Goal: Task Accomplishment & Management: Manage account settings

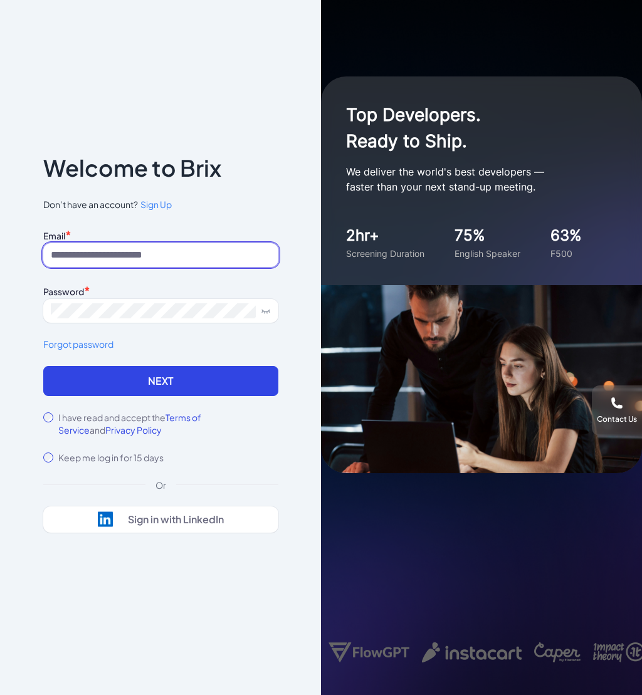
click at [168, 258] on input at bounding box center [160, 255] width 235 height 24
paste input "*********"
type input "*********"
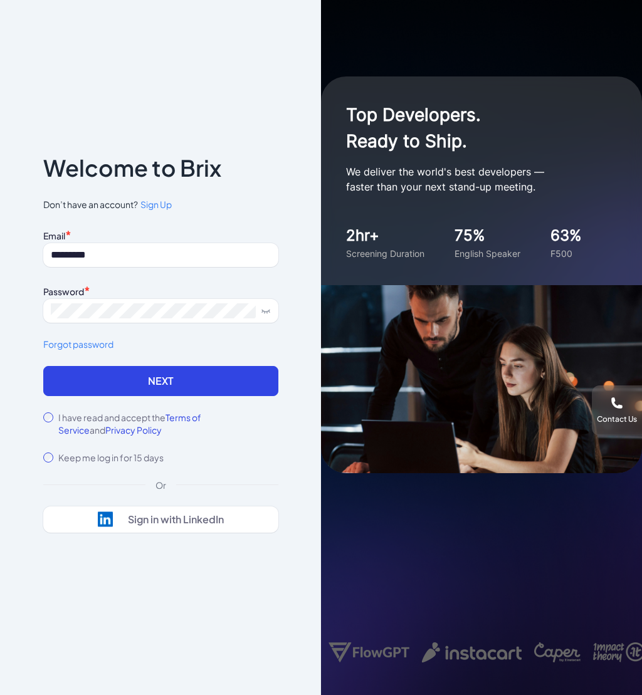
click at [21, 331] on div "Notice To proceed, please agree to the Terms of Service and Privary Policy . Ca…" at bounding box center [160, 347] width 321 height 695
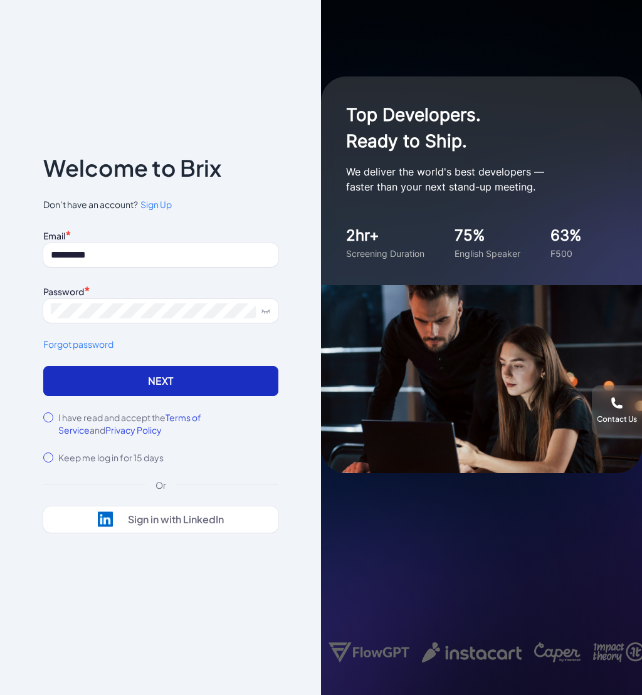
click at [113, 384] on button "Next" at bounding box center [160, 381] width 235 height 30
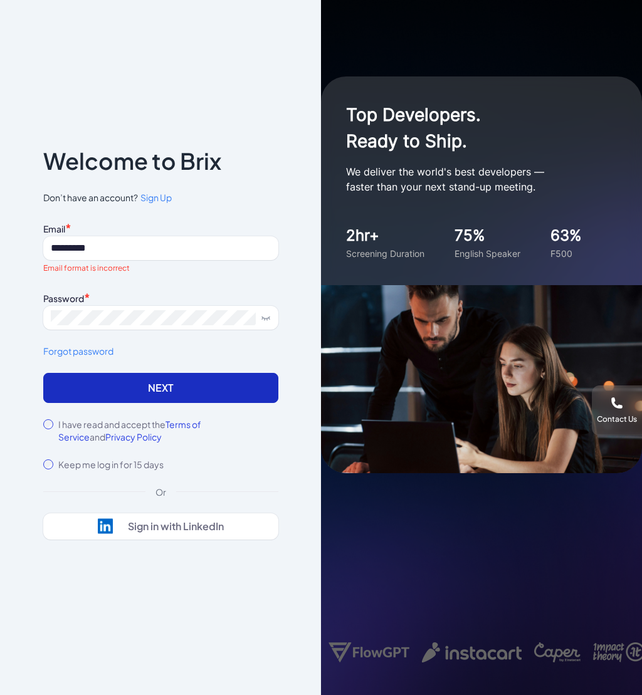
click at [266, 383] on button "Next" at bounding box center [160, 388] width 235 height 30
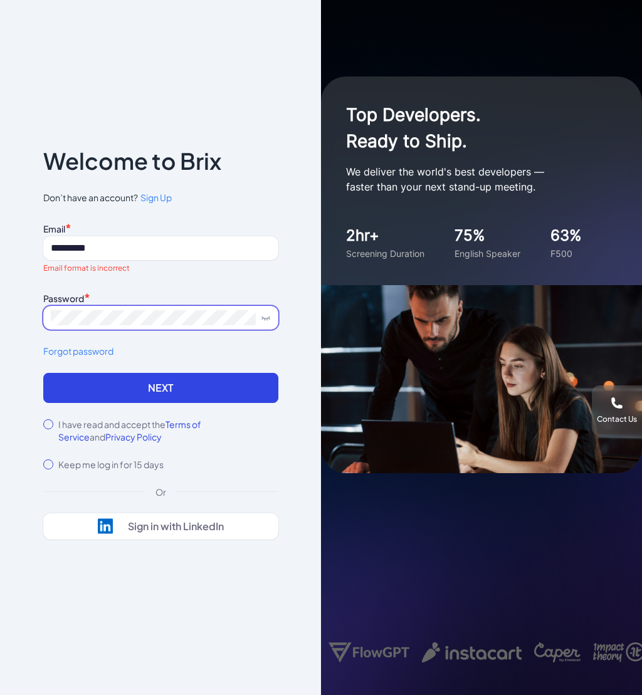
click at [258, 319] on span at bounding box center [263, 318] width 15 height 10
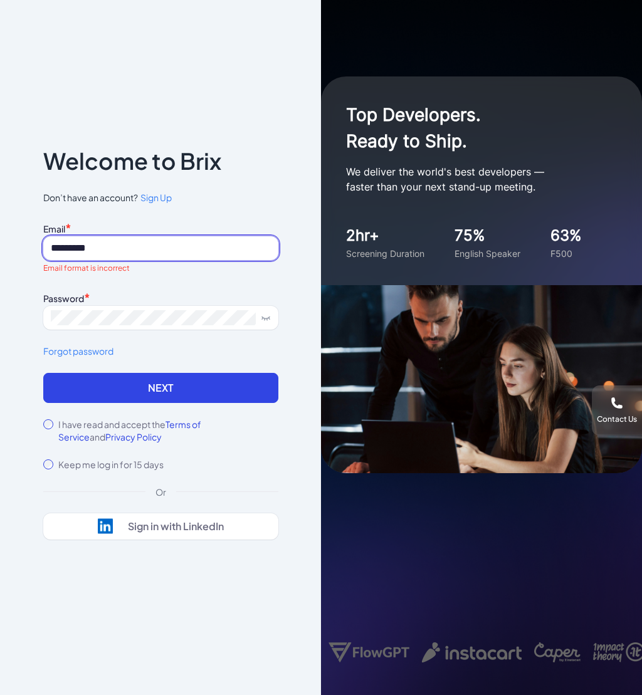
click at [180, 248] on input "*********" at bounding box center [160, 248] width 235 height 24
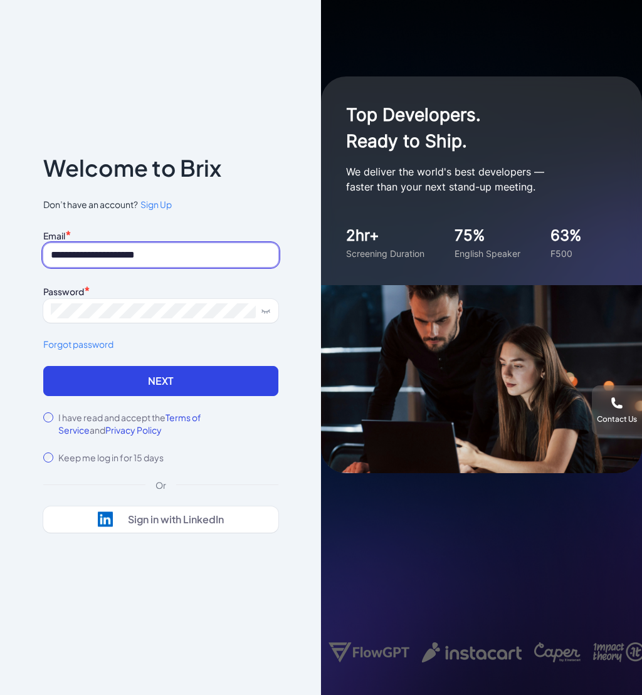
type input "**********"
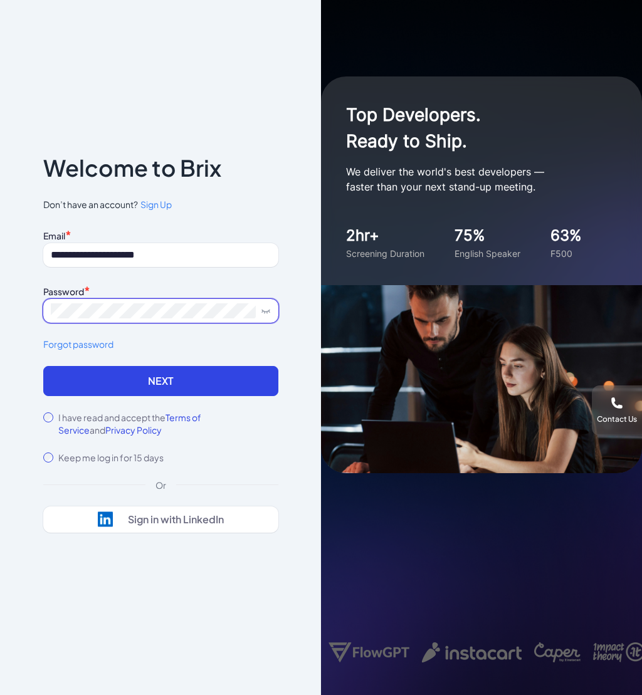
click at [43, 366] on button "Next" at bounding box center [160, 381] width 235 height 30
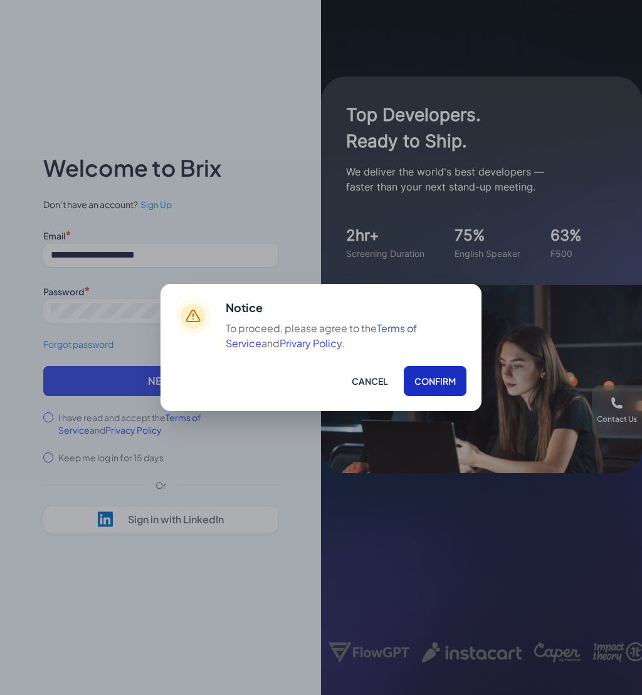
click at [427, 375] on button "Confirm" at bounding box center [435, 381] width 63 height 30
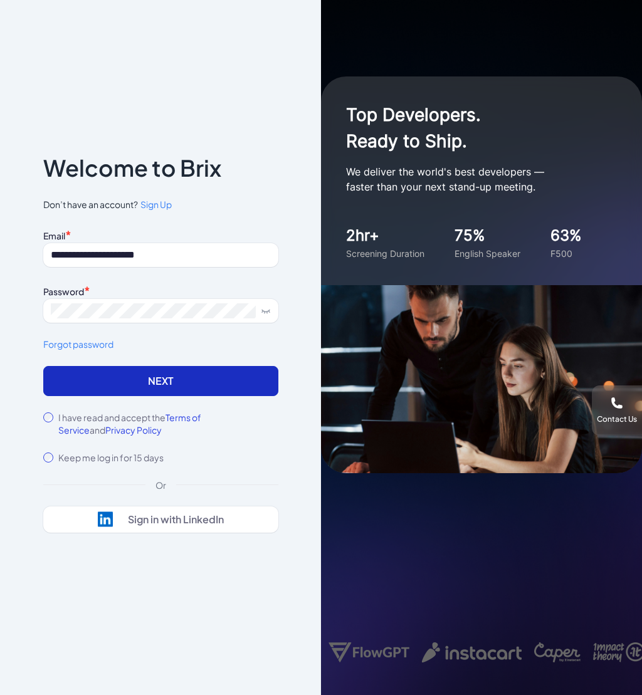
click at [231, 382] on button "Next" at bounding box center [160, 381] width 235 height 30
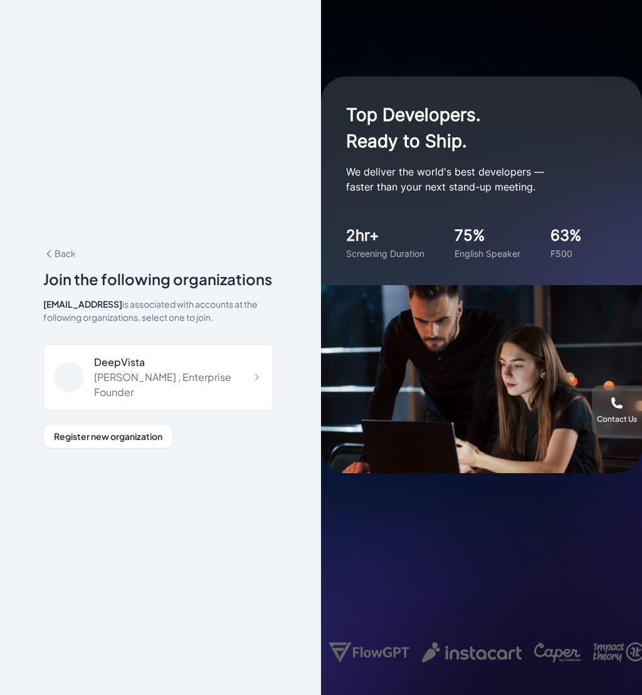
click at [231, 382] on div "[PERSON_NAME] , Enterprise Founder" at bounding box center [178, 385] width 169 height 30
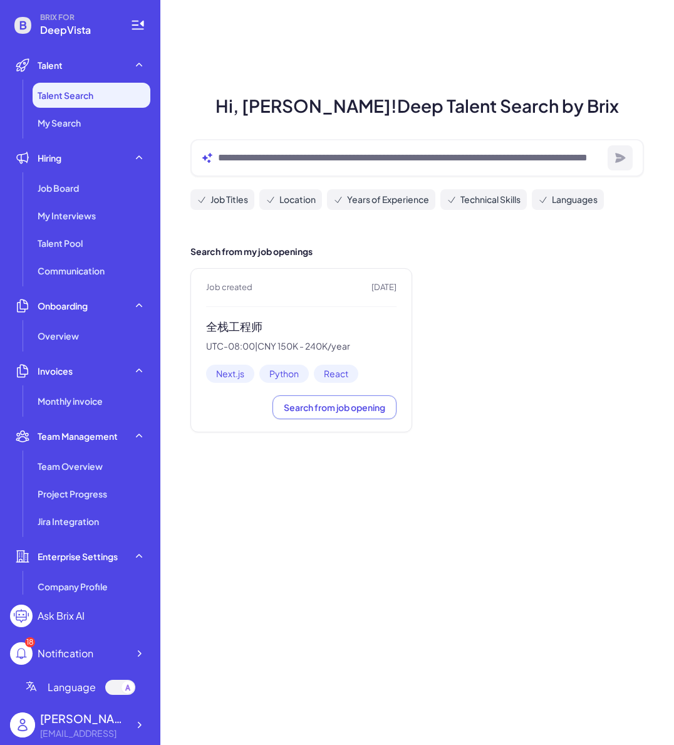
click at [342, 324] on h3 "全栈工程师" at bounding box center [301, 327] width 191 height 14
click at [254, 312] on div "Job created 11 days ago 全栈工程师 UTC-08:00 | CNY 150K - 240K/year Next.js Python R…" at bounding box center [302, 350] width 222 height 164
click at [277, 289] on header "Job created 11 days ago" at bounding box center [301, 287] width 191 height 13
click at [372, 289] on span "11 days ago" at bounding box center [384, 287] width 25 height 13
click at [323, 407] on span "Search from job opening" at bounding box center [335, 407] width 102 height 11
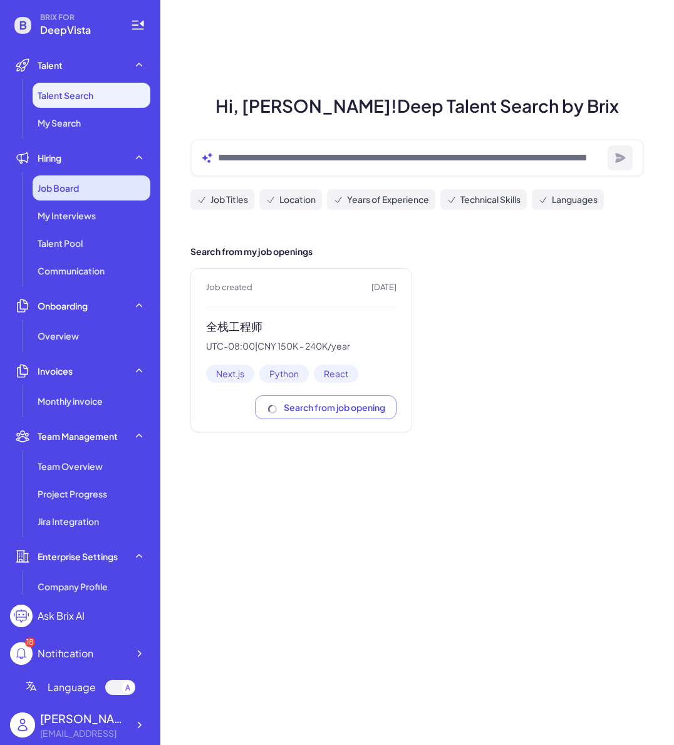
click at [79, 191] on span "Job Board" at bounding box center [58, 188] width 41 height 13
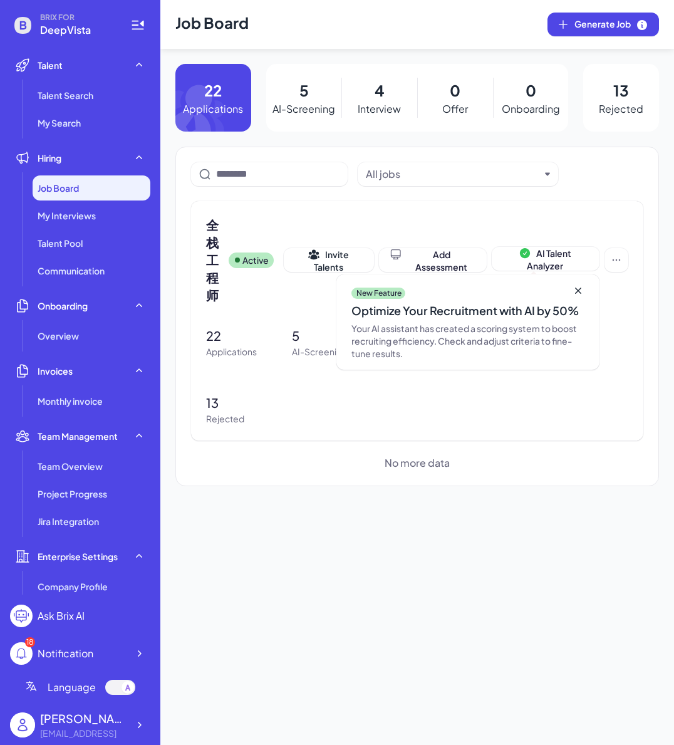
click at [381, 82] on p "4" at bounding box center [380, 90] width 10 height 23
click at [382, 89] on p "4" at bounding box center [380, 90] width 10 height 23
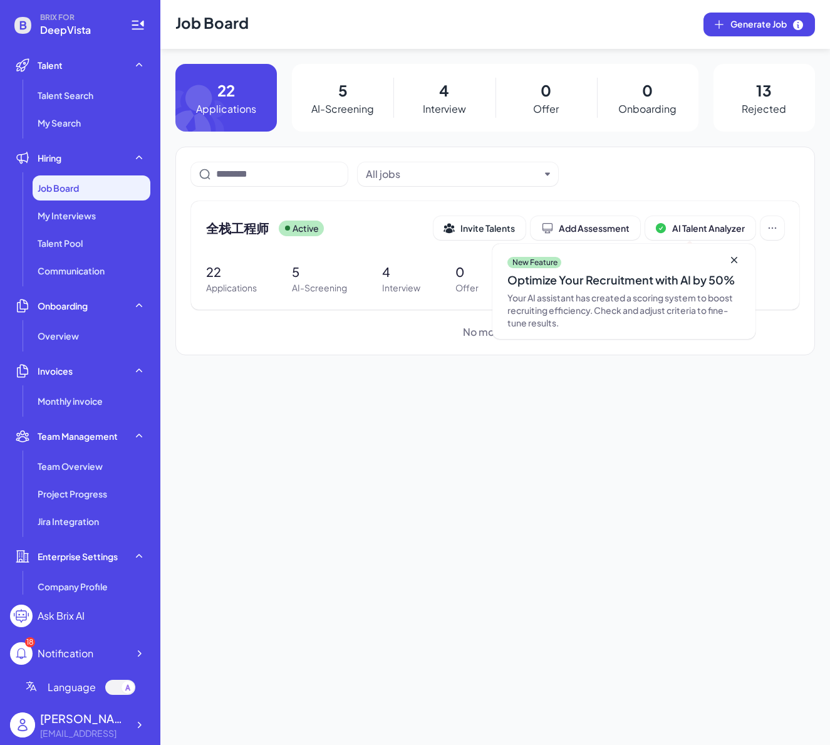
click at [444, 109] on p "Interview" at bounding box center [444, 109] width 43 height 15
click at [75, 206] on div "My Interviews" at bounding box center [92, 215] width 118 height 25
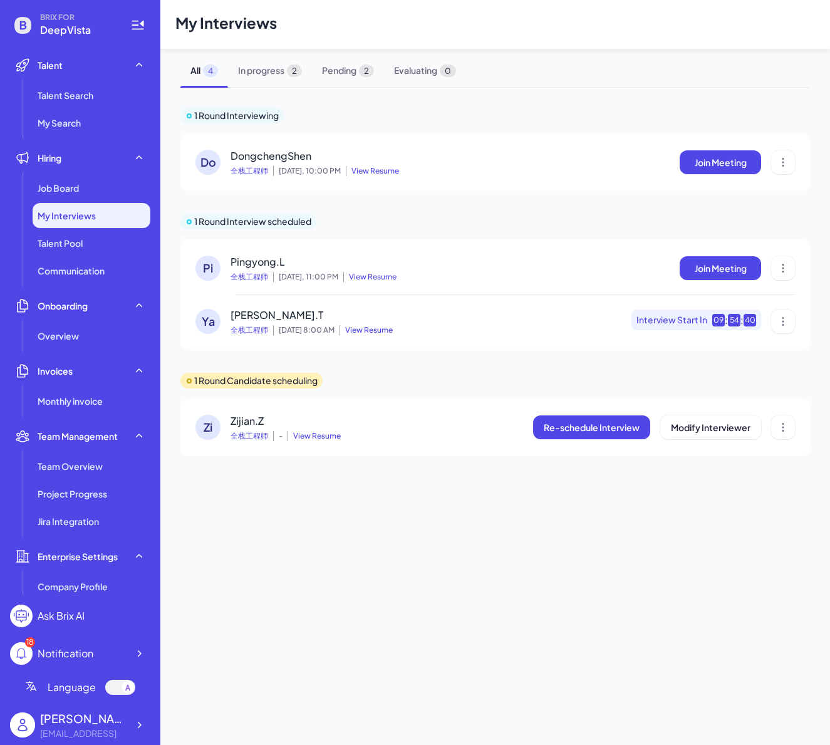
drag, startPoint x: 240, startPoint y: 162, endPoint x: 275, endPoint y: 160, distance: 35.2
click at [241, 162] on span "DongchengShen" at bounding box center [271, 155] width 81 height 13
click at [385, 169] on span "View Resume" at bounding box center [372, 171] width 53 height 10
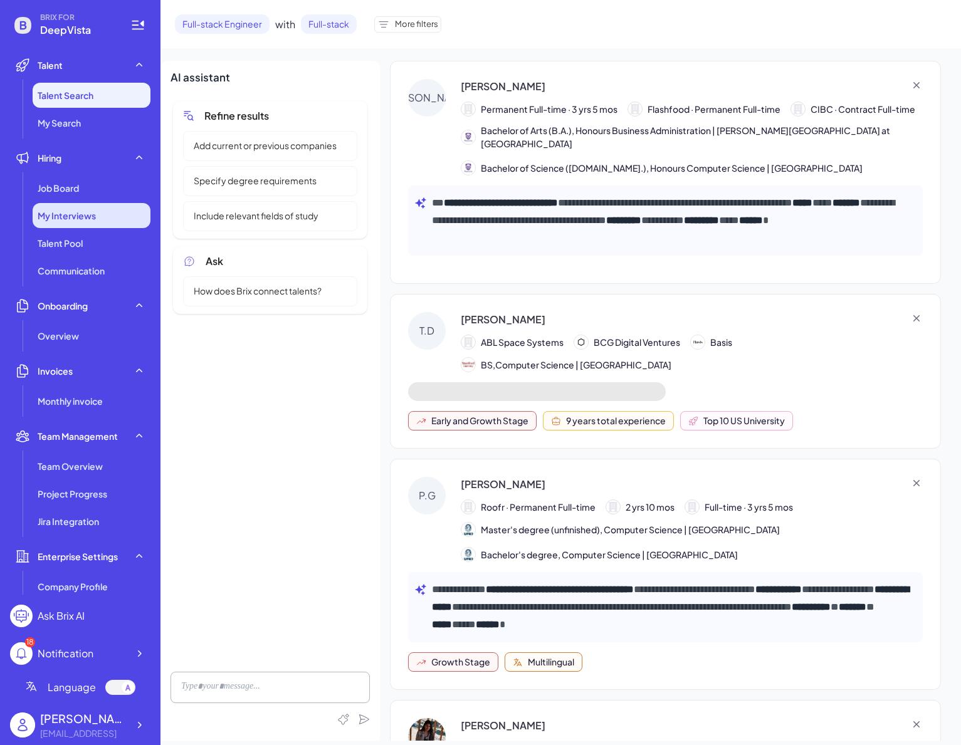
click at [88, 210] on span "My Interviews" at bounding box center [67, 215] width 58 height 13
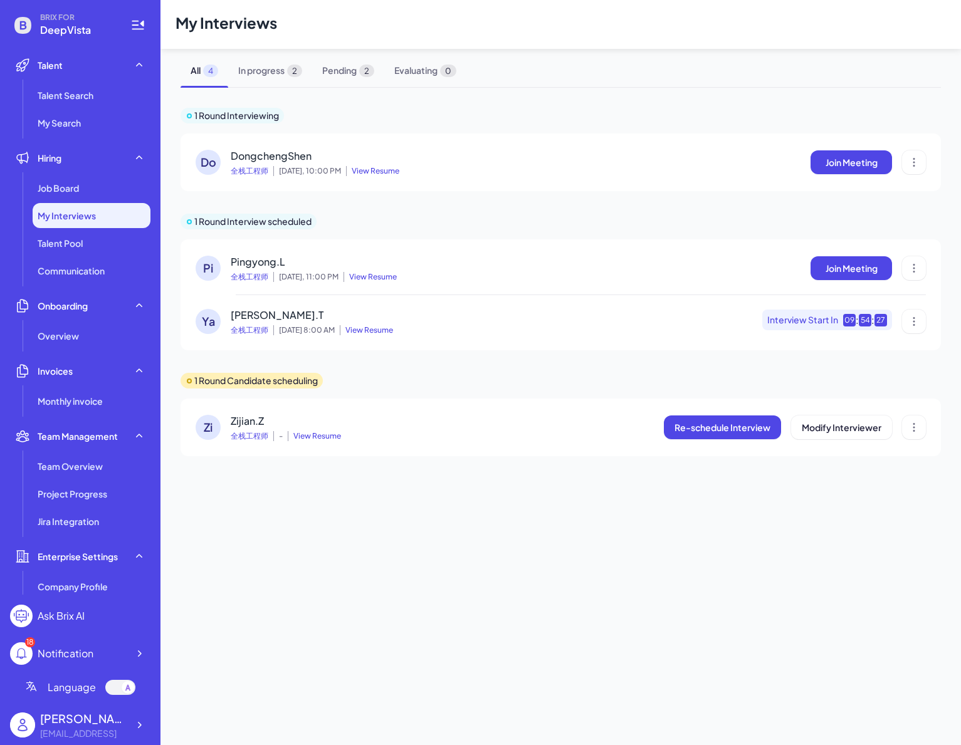
click at [288, 155] on span "DongchengShen" at bounding box center [271, 155] width 81 height 13
click at [360, 169] on span "View Resume" at bounding box center [372, 171] width 53 height 10
click at [280, 66] on span "In progress 2" at bounding box center [270, 70] width 84 height 33
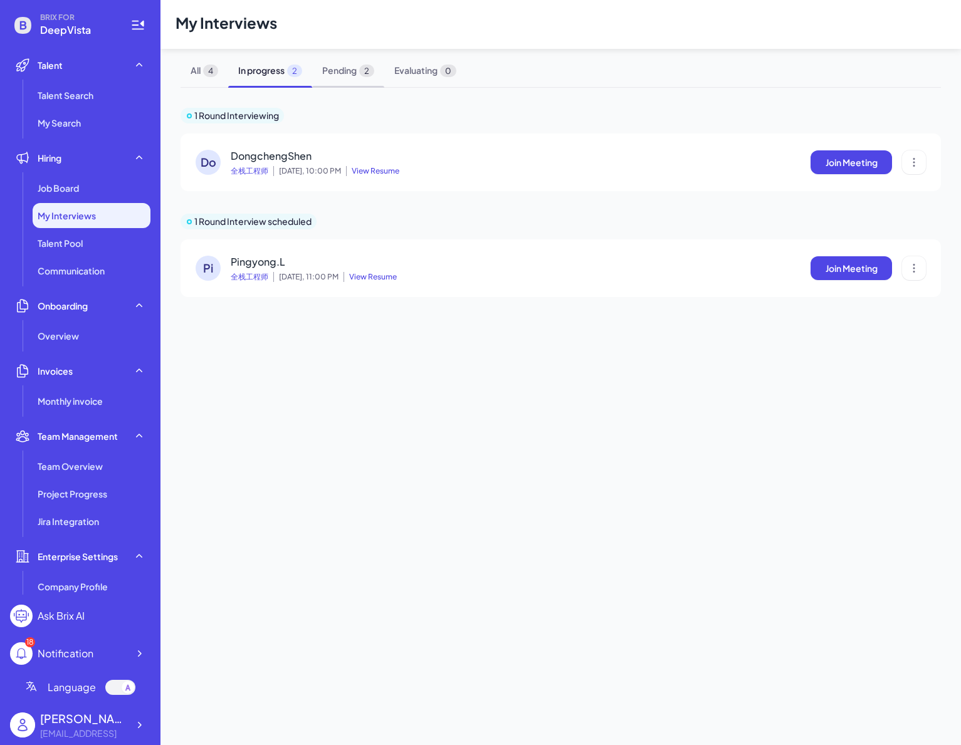
click at [325, 70] on span "Pending 2" at bounding box center [348, 70] width 72 height 33
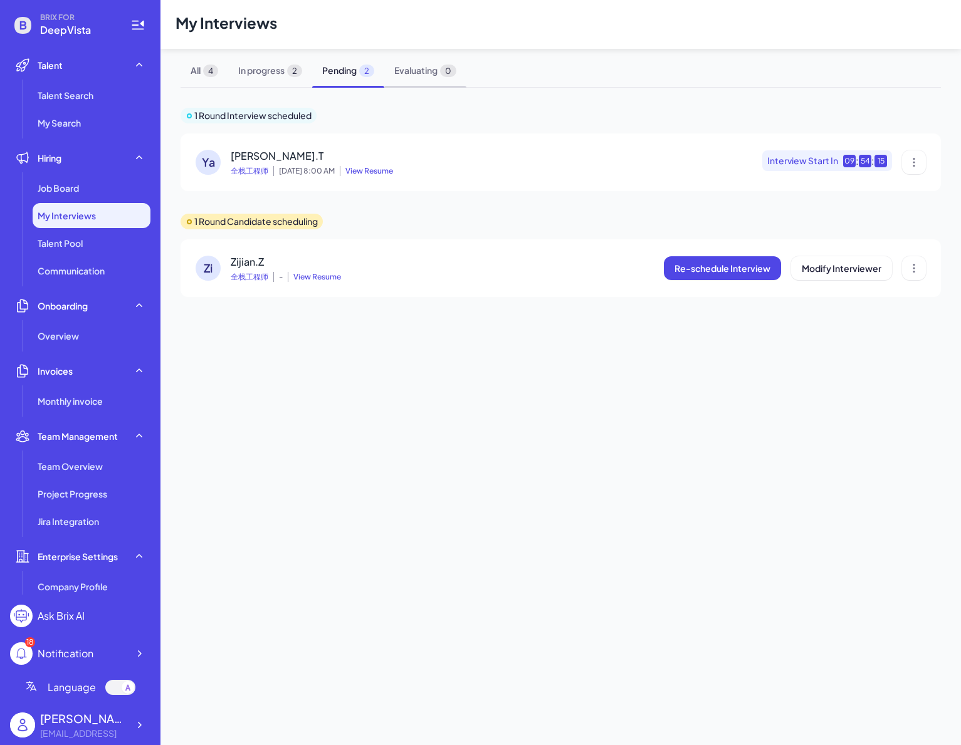
click at [410, 68] on span "Evaluating 0" at bounding box center [425, 70] width 82 height 33
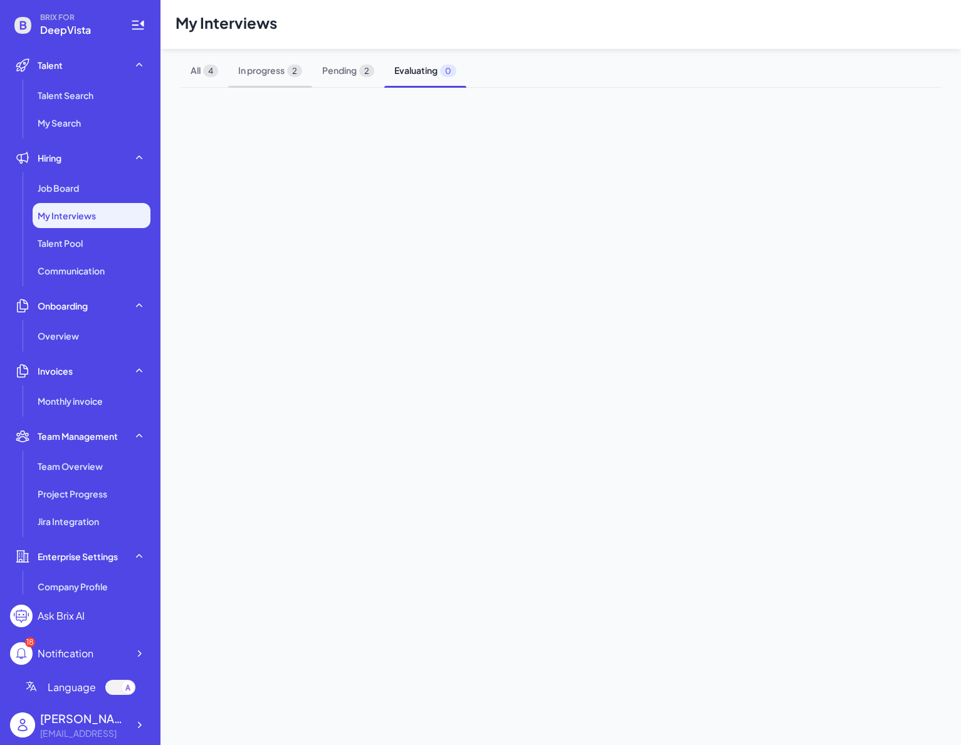
click at [276, 70] on span "In progress 2" at bounding box center [270, 70] width 84 height 33
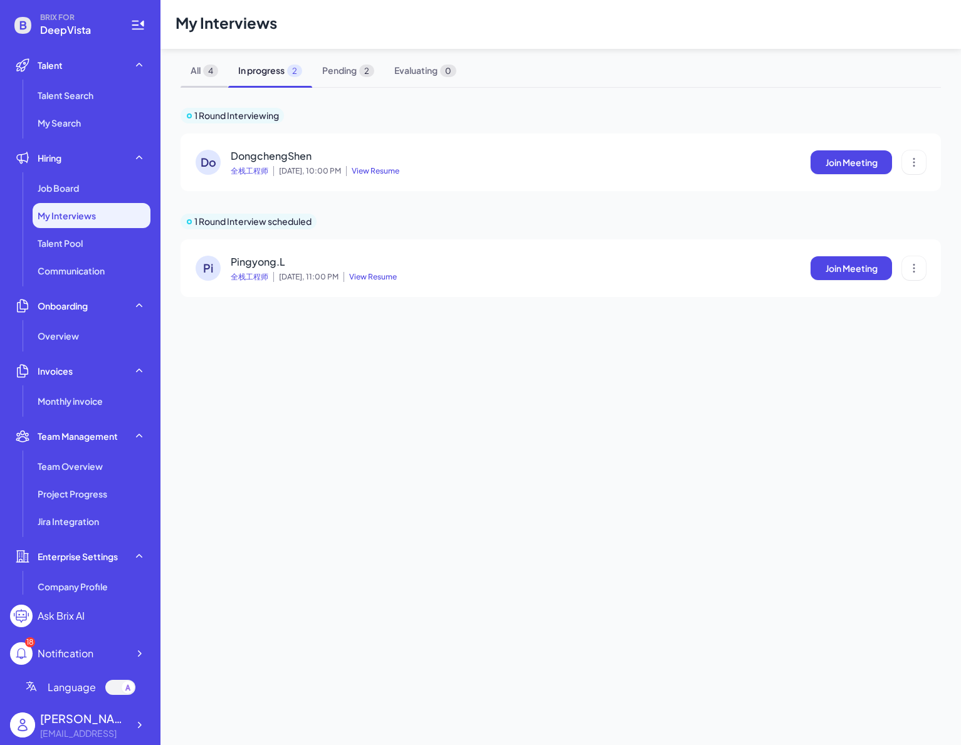
click at [200, 68] on span "All 4" at bounding box center [205, 70] width 48 height 33
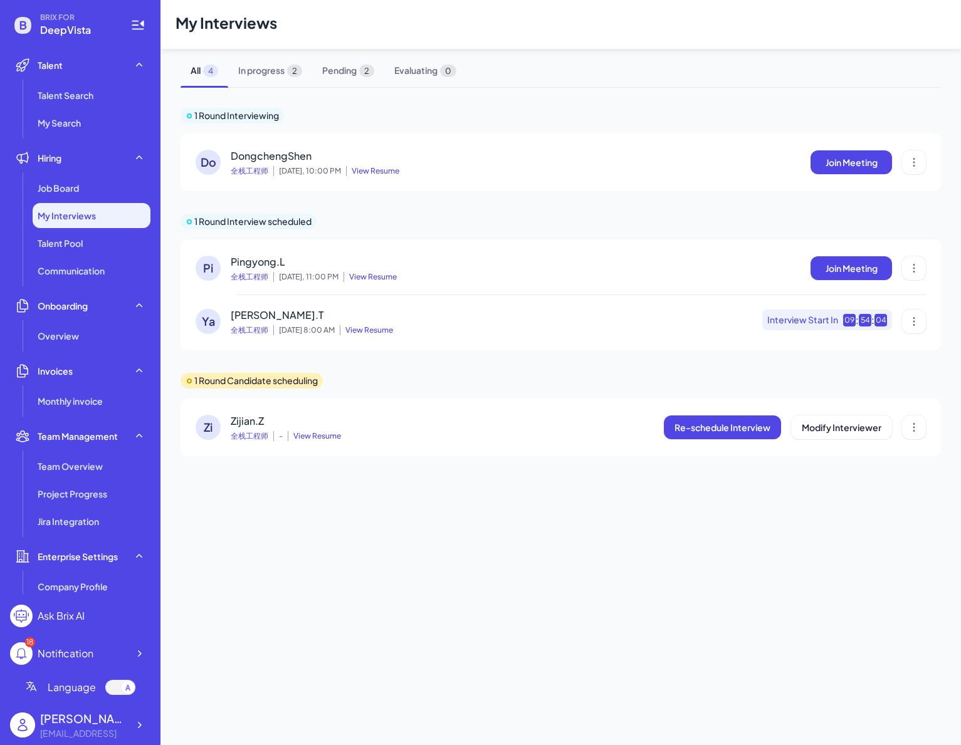
click at [288, 151] on span "DongchengShen" at bounding box center [271, 155] width 81 height 13
click at [360, 167] on span "View Resume" at bounding box center [372, 171] width 53 height 10
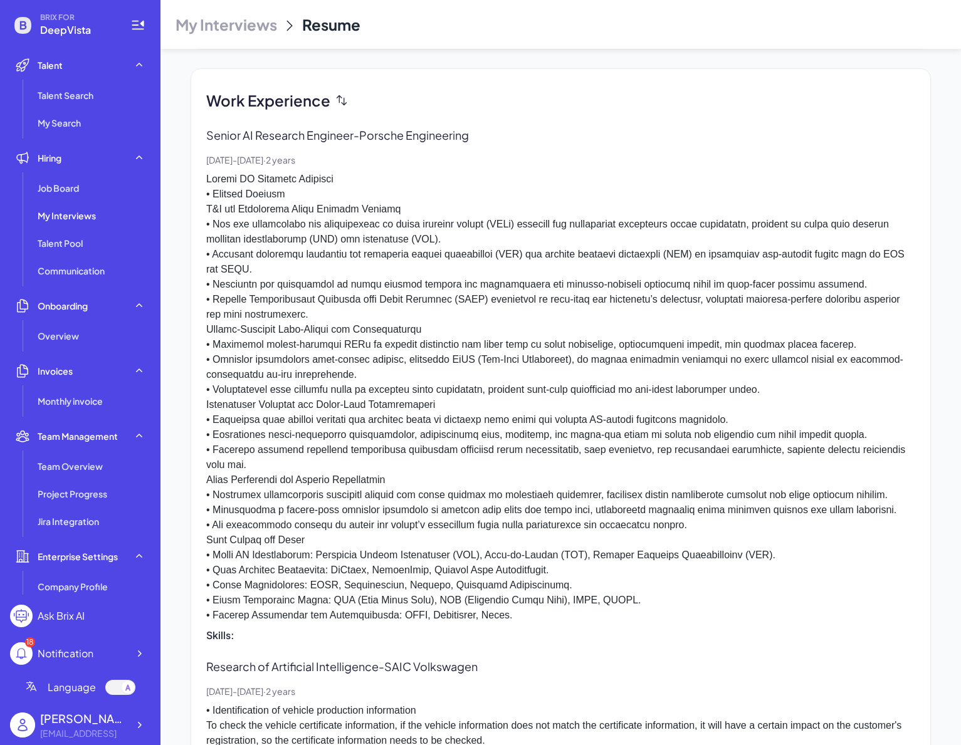
scroll to position [844, 0]
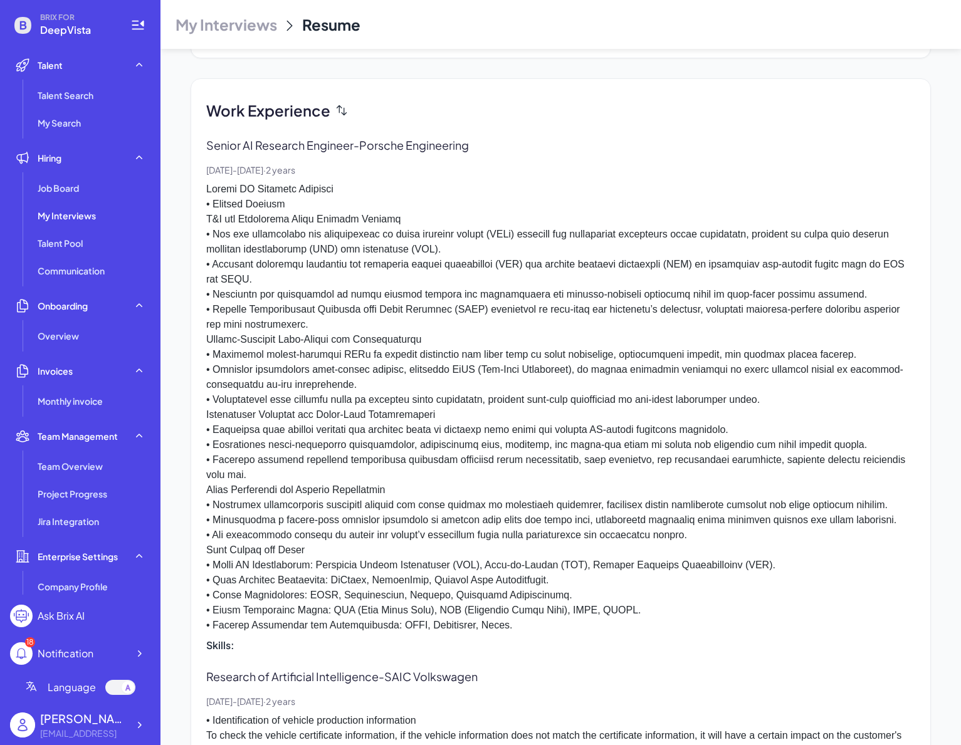
click at [453, 373] on p at bounding box center [560, 407] width 709 height 451
click at [472, 370] on p at bounding box center [560, 407] width 709 height 451
click at [474, 363] on p at bounding box center [560, 407] width 709 height 451
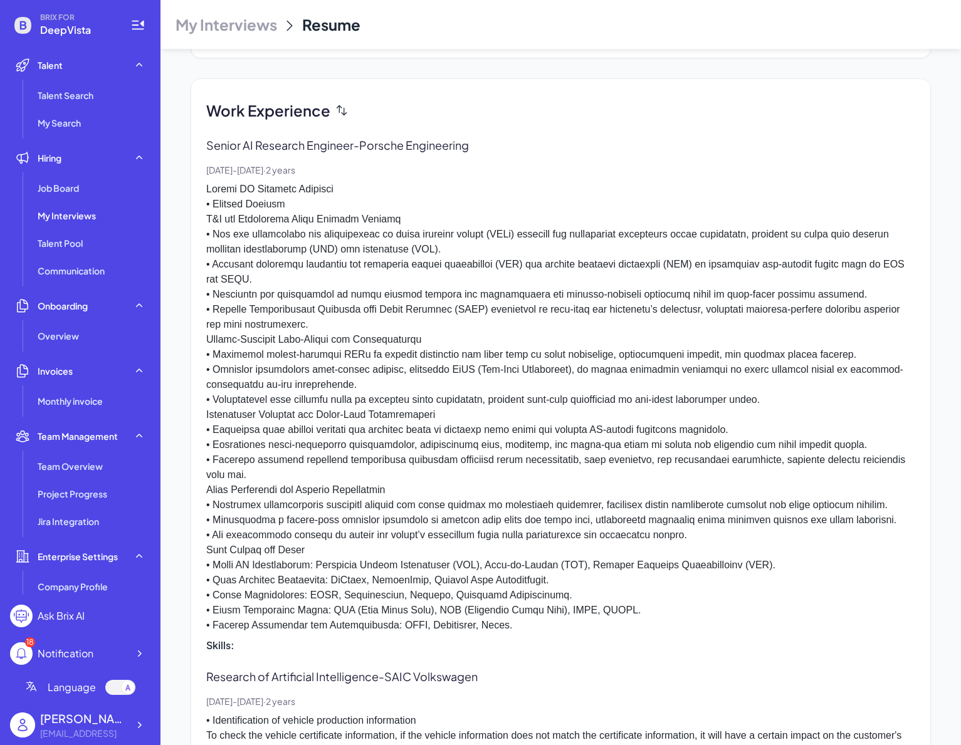
click at [464, 367] on p at bounding box center [560, 407] width 709 height 451
copy p "LoRA"
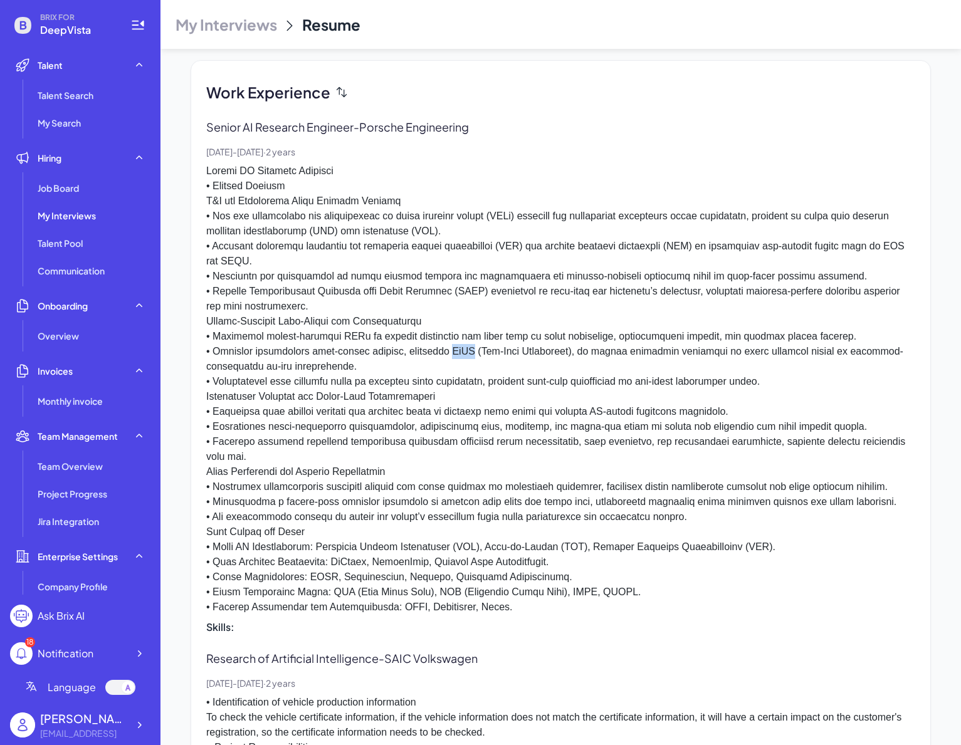
scroll to position [864, 0]
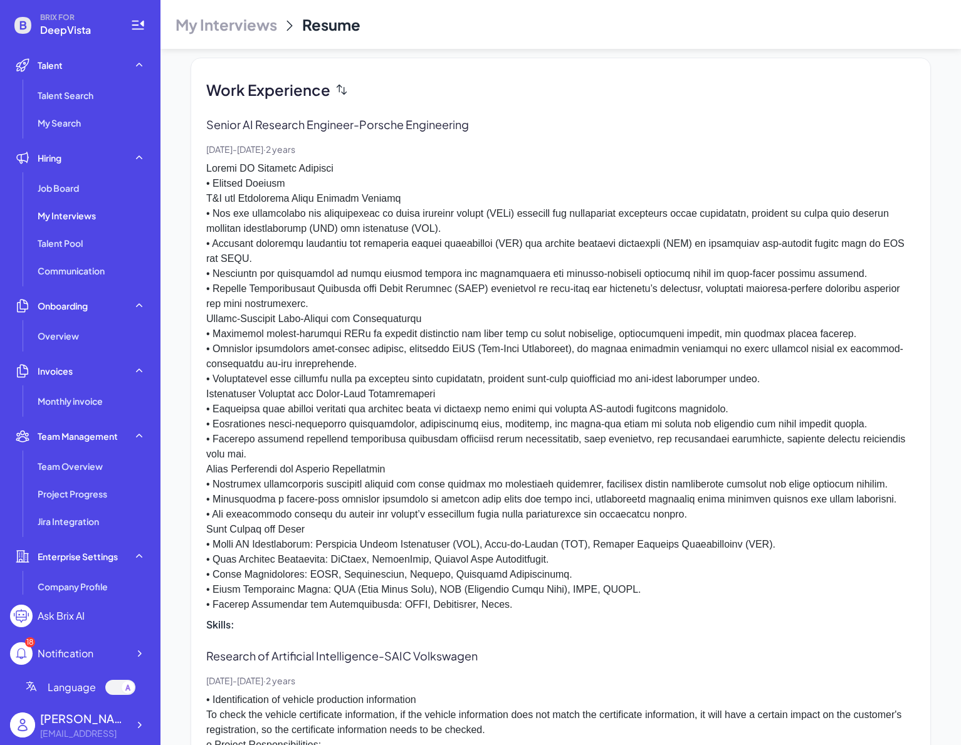
click at [526, 362] on p at bounding box center [560, 386] width 709 height 451
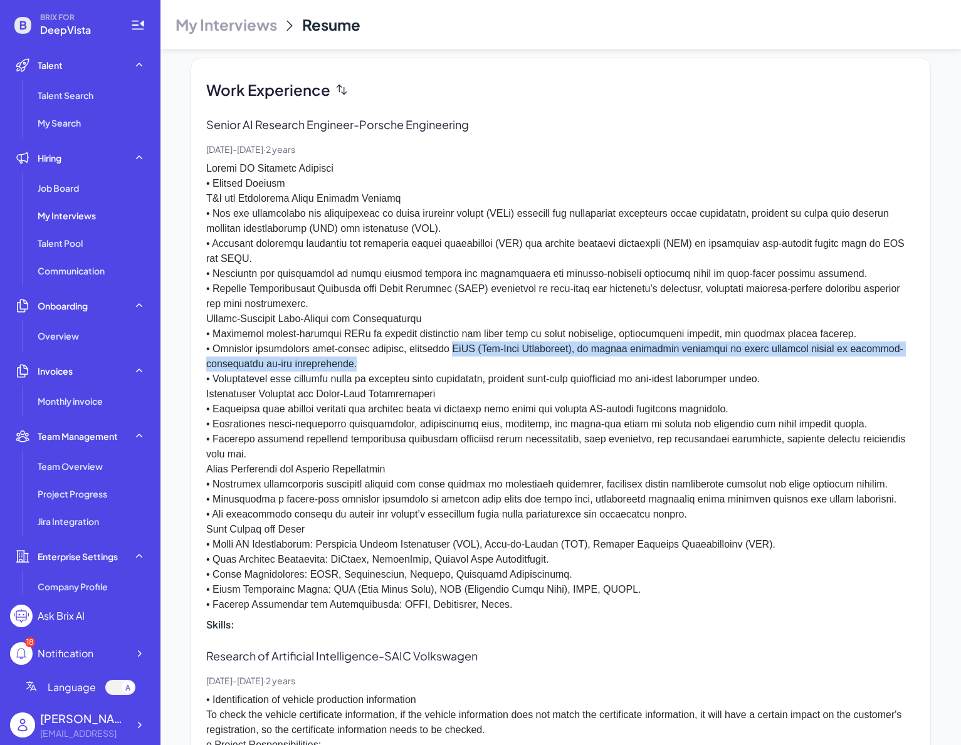
drag, startPoint x: 454, startPoint y: 351, endPoint x: 462, endPoint y: 362, distance: 13.0
click at [462, 362] on p at bounding box center [560, 386] width 709 height 451
drag, startPoint x: 453, startPoint y: 348, endPoint x: 458, endPoint y: 367, distance: 20.1
click at [458, 367] on p at bounding box center [560, 386] width 709 height 451
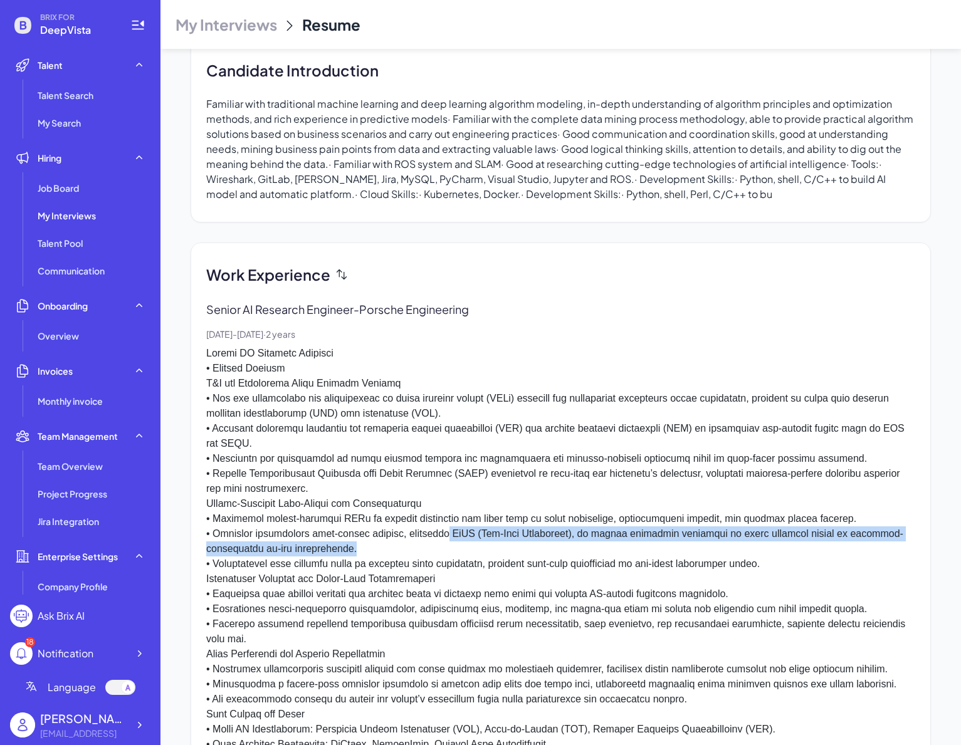
scroll to position [416, 0]
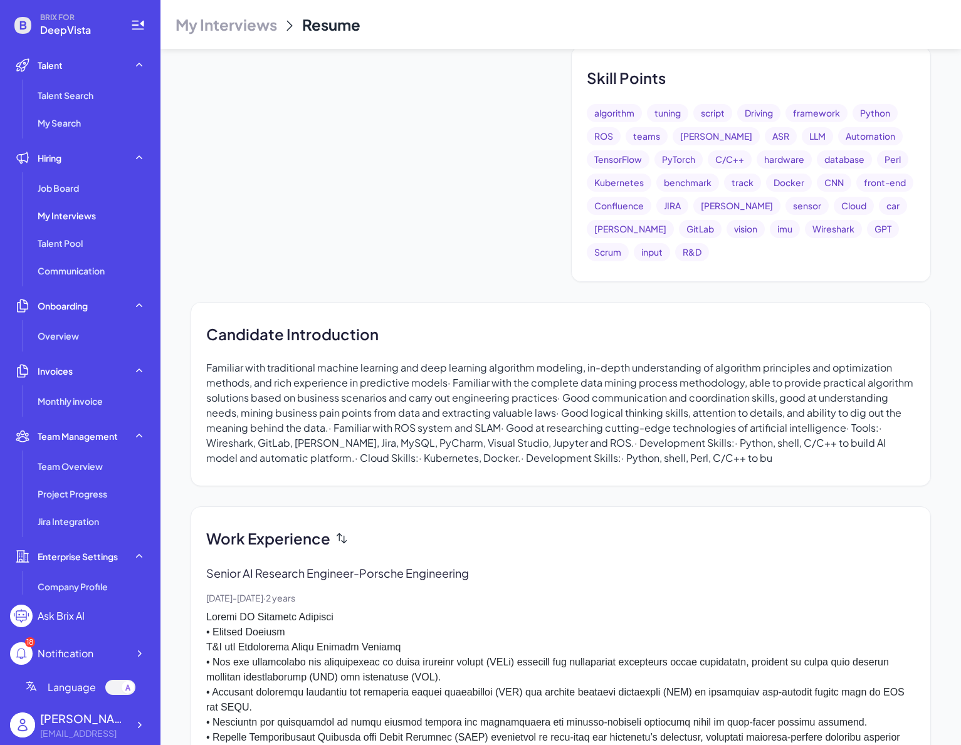
click at [524, 473] on div "Candidate Introduction Familiar with traditional machine learning and deep lear…" at bounding box center [561, 394] width 740 height 184
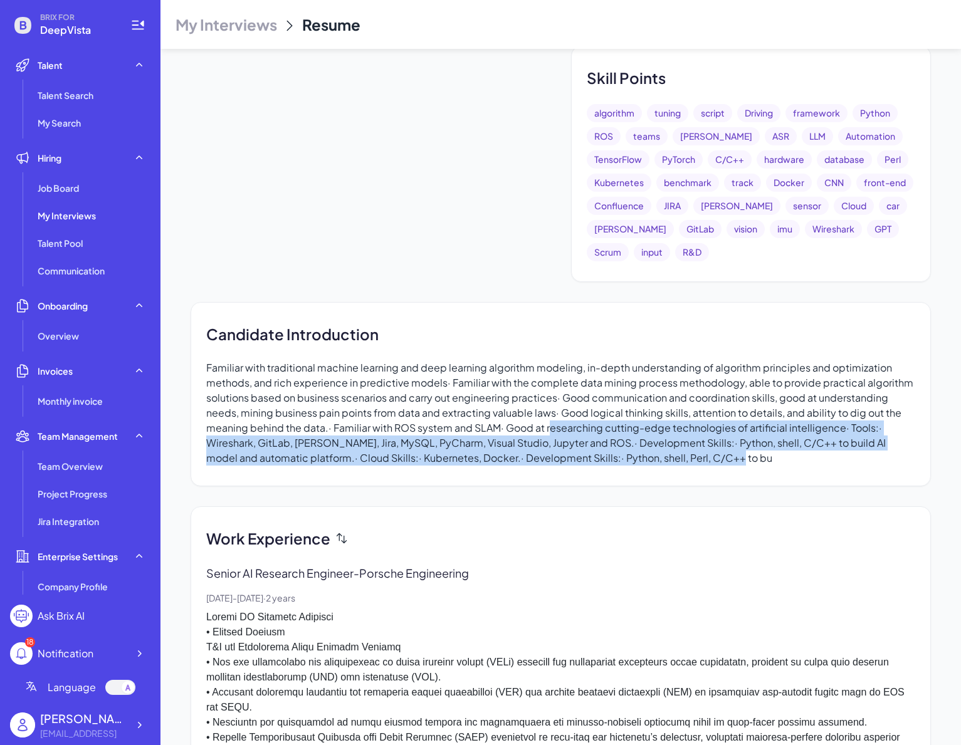
drag, startPoint x: 547, startPoint y: 432, endPoint x: 603, endPoint y: 481, distance: 74.2
click at [595, 483] on div "Candidate Introduction Familiar with traditional machine learning and deep lear…" at bounding box center [561, 394] width 740 height 184
click at [641, 460] on div "Candidate Introduction Familiar with traditional machine learning and deep lear…" at bounding box center [561, 394] width 740 height 184
drag, startPoint x: 723, startPoint y: 461, endPoint x: 640, endPoint y: 426, distance: 90.2
click at [641, 427] on div "Candidate Introduction Familiar with traditional machine learning and deep lear…" at bounding box center [561, 394] width 740 height 184
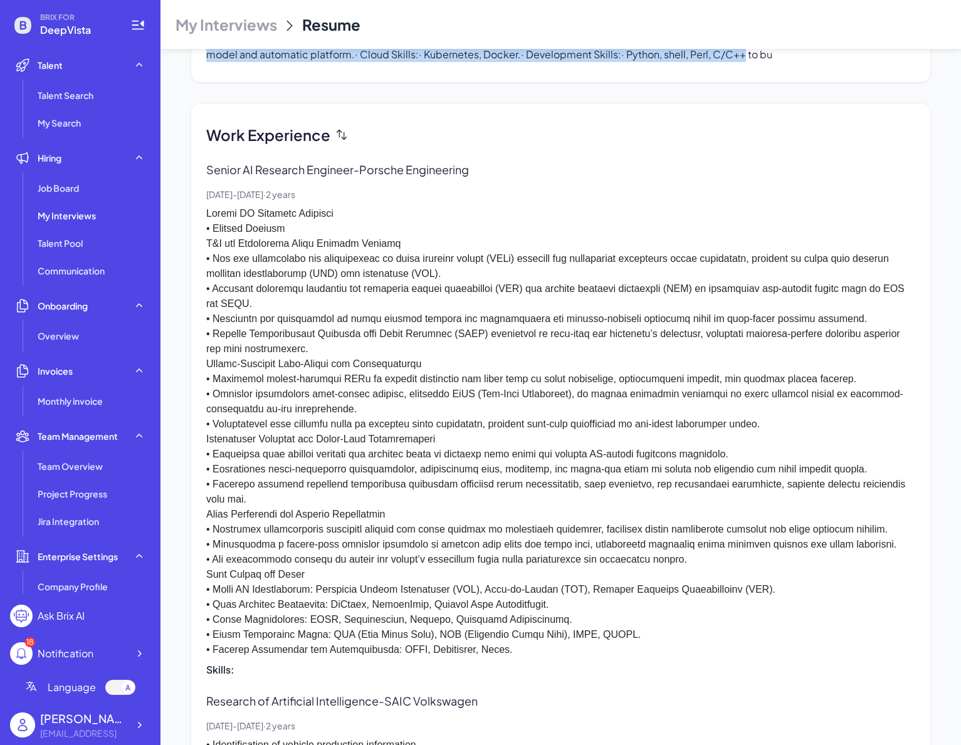
scroll to position [459, 0]
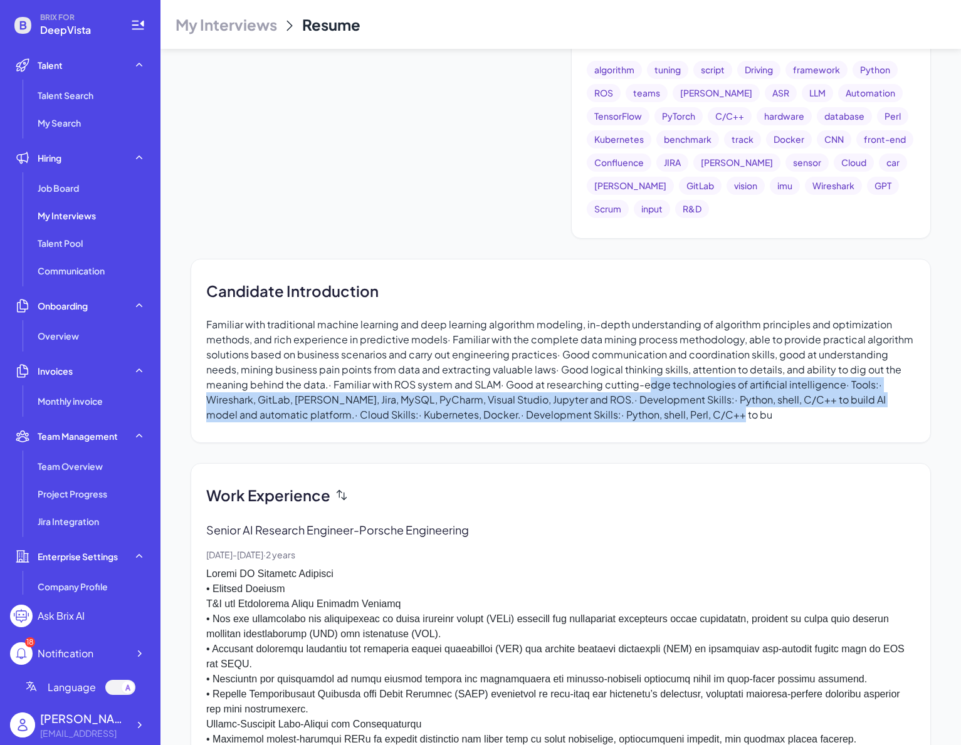
click at [641, 382] on div "Candidate Introduction Familiar with traditional machine learning and deep lear…" at bounding box center [561, 351] width 740 height 184
drag, startPoint x: 641, startPoint y: 383, endPoint x: 757, endPoint y: 414, distance: 120.6
click at [641, 414] on div "Candidate Introduction Familiar with traditional machine learning and deep lear…" at bounding box center [561, 351] width 740 height 184
